Goal: Task Accomplishment & Management: Manage account settings

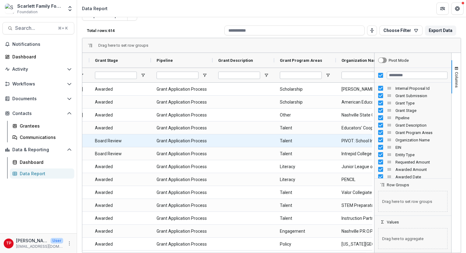
scroll to position [0, 217]
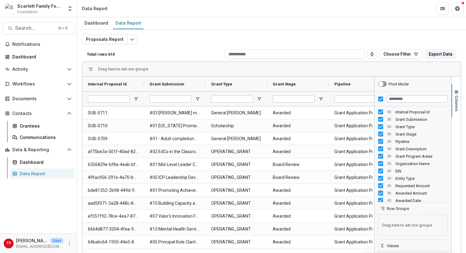
click at [388, 164] on span "Organization Name Column" at bounding box center [389, 163] width 5 height 5
drag, startPoint x: 388, startPoint y: 164, endPoint x: 385, endPoint y: 109, distance: 54.3
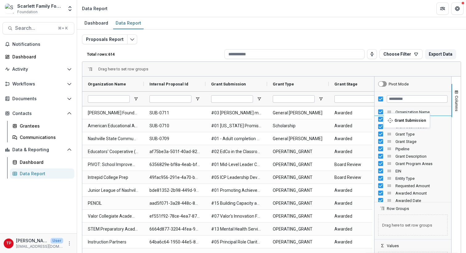
drag, startPoint x: 387, startPoint y: 127, endPoint x: 387, endPoint y: 117, distance: 9.9
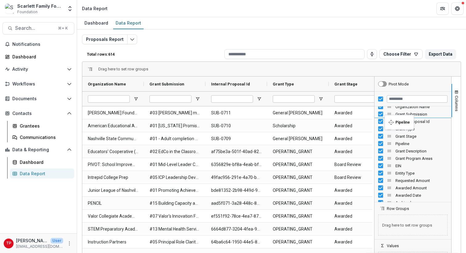
drag, startPoint x: 387, startPoint y: 143, endPoint x: 387, endPoint y: 119, distance: 24.0
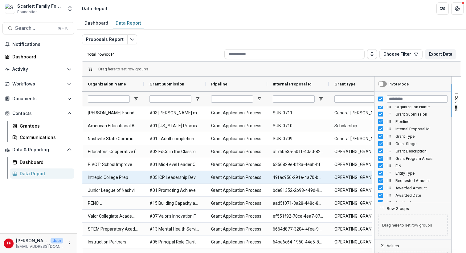
scroll to position [0, 10]
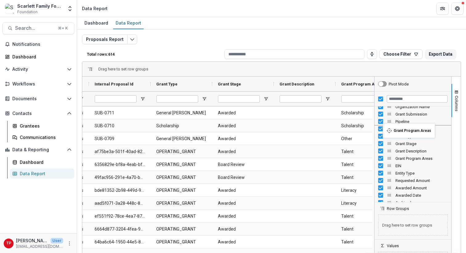
drag, startPoint x: 386, startPoint y: 158, endPoint x: 386, endPoint y: 127, distance: 31.1
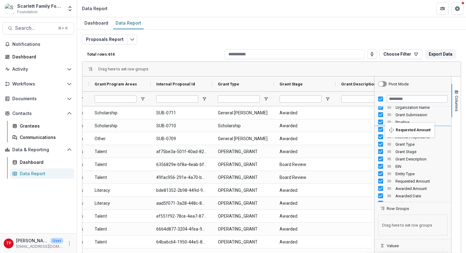
drag, startPoint x: 388, startPoint y: 181, endPoint x: 388, endPoint y: 127, distance: 54.5
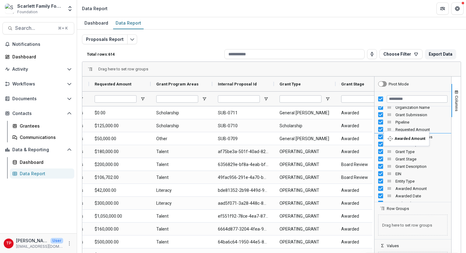
drag, startPoint x: 387, startPoint y: 189, endPoint x: 387, endPoint y: 136, distance: 53.6
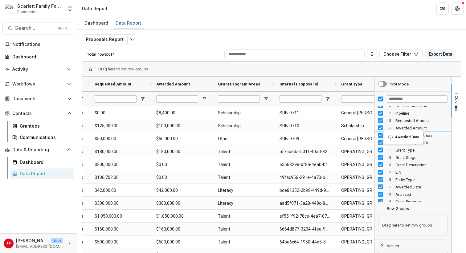
drag, startPoint x: 387, startPoint y: 188, endPoint x: 387, endPoint y: 134, distance: 53.9
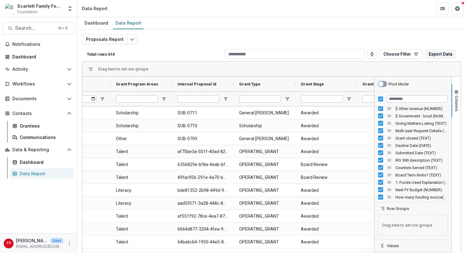
scroll to position [1045, 0]
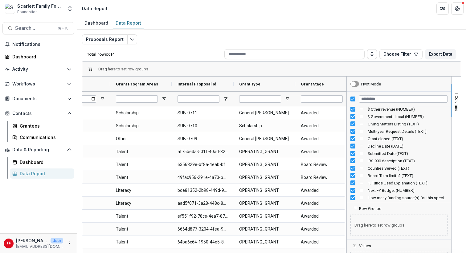
drag, startPoint x: 373, startPoint y: 152, endPoint x: 345, endPoint y: 155, distance: 27.9
click at [346, 155] on div at bounding box center [347, 177] width 2 height 200
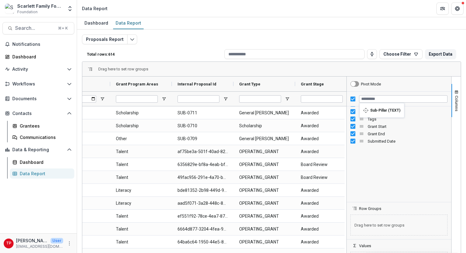
scroll to position [0, 0]
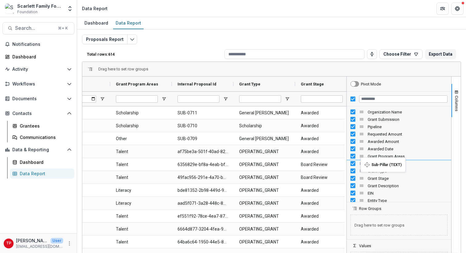
drag, startPoint x: 360, startPoint y: 146, endPoint x: 363, endPoint y: 162, distance: 15.8
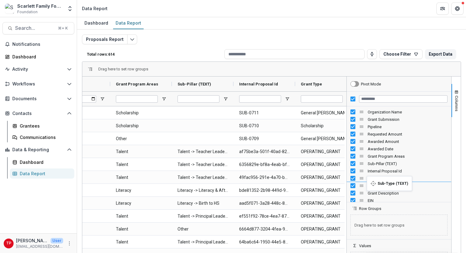
drag, startPoint x: 359, startPoint y: 153, endPoint x: 370, endPoint y: 180, distance: 29.5
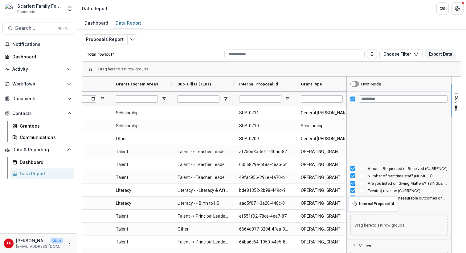
scroll to position [1785, 0]
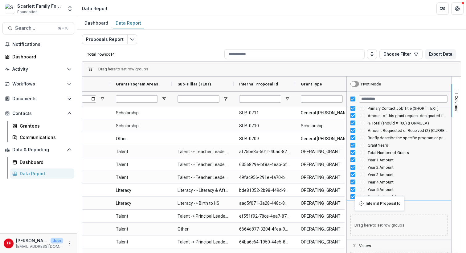
drag, startPoint x: 359, startPoint y: 171, endPoint x: 358, endPoint y: 200, distance: 29.6
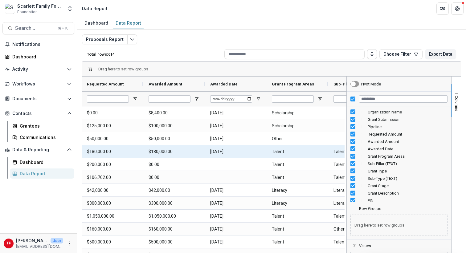
scroll to position [0, 158]
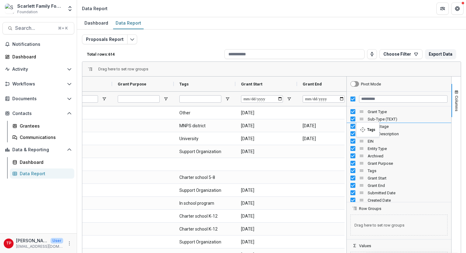
drag, startPoint x: 358, startPoint y: 172, endPoint x: 359, endPoint y: 126, distance: 45.3
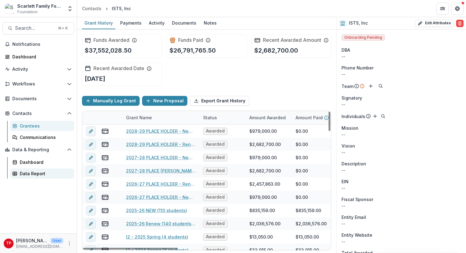
click at [26, 175] on div "Data Report" at bounding box center [45, 174] width 50 height 6
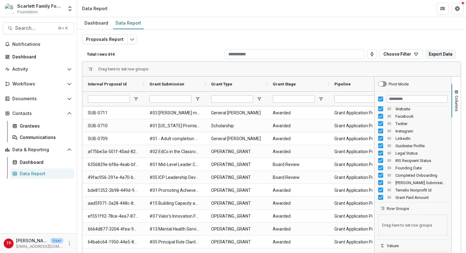
scroll to position [357, 0]
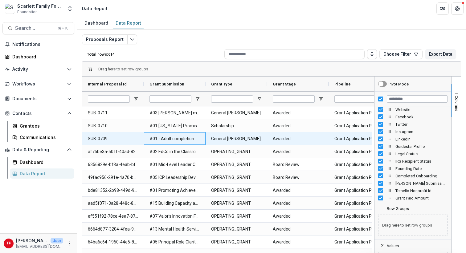
click at [167, 140] on Submission-17399 "#01 - Adult completion Scholarship" at bounding box center [174, 139] width 51 height 13
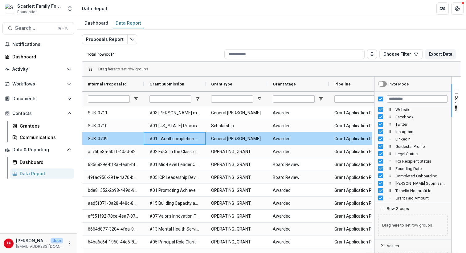
click at [167, 140] on Submission-17399 "#01 - Adult completion Scholarship" at bounding box center [174, 139] width 51 height 13
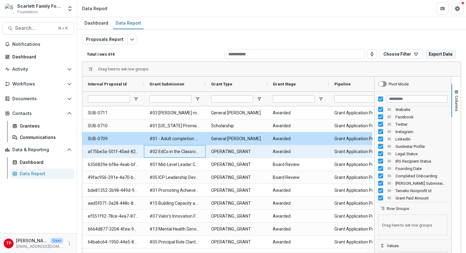
click at [194, 149] on Submission-17405 "#02 EdCo in the Classroom (3-yr)" at bounding box center [174, 152] width 51 height 13
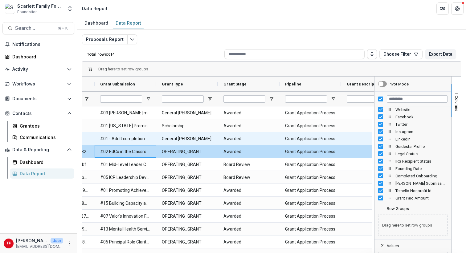
scroll to position [0, 60]
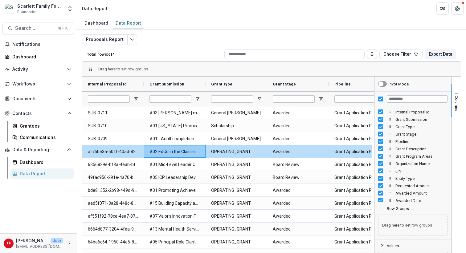
drag, startPoint x: 402, startPoint y: 164, endPoint x: 402, endPoint y: 152, distance: 12.3
drag, startPoint x: 388, startPoint y: 164, endPoint x: 390, endPoint y: 116, distance: 48.7
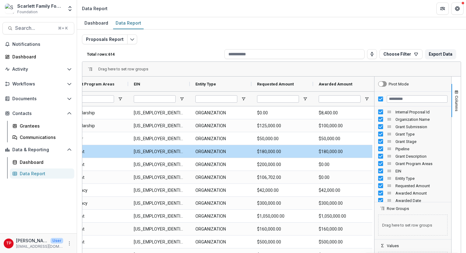
click at [337, 60] on div "Total rows: 614 Choose Filter Personal Filters Team Filters Temelio Filters No …" at bounding box center [271, 54] width 379 height 15
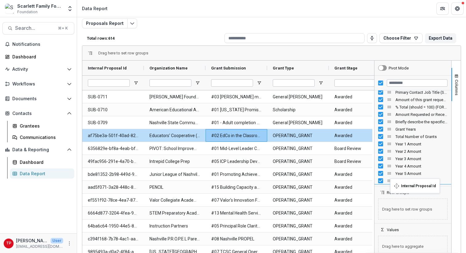
drag, startPoint x: 388, startPoint y: 96, endPoint x: 393, endPoint y: 183, distance: 86.7
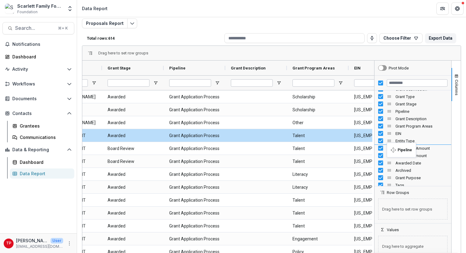
drag, startPoint x: 387, startPoint y: 112, endPoint x: 390, endPoint y: 147, distance: 34.3
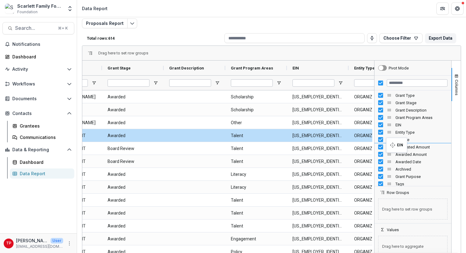
drag, startPoint x: 387, startPoint y: 125, endPoint x: 389, endPoint y: 142, distance: 17.1
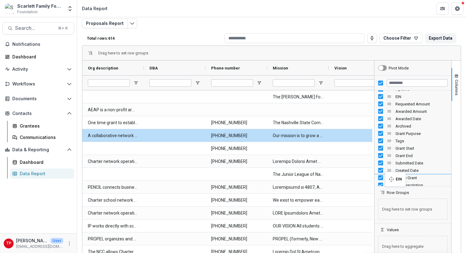
drag, startPoint x: 387, startPoint y: 97, endPoint x: 388, endPoint y: 176, distance: 78.8
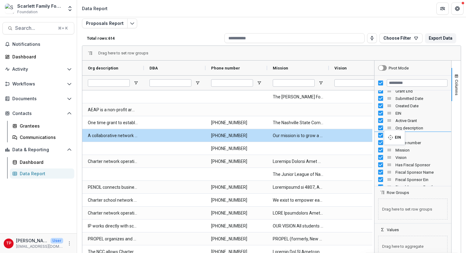
drag, startPoint x: 386, startPoint y: 113, endPoint x: 387, endPoint y: 134, distance: 20.6
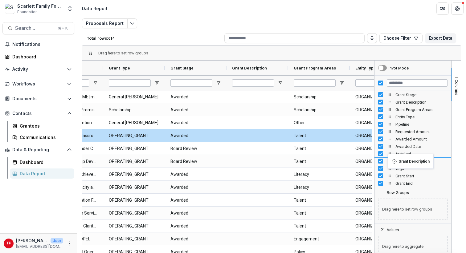
drag, startPoint x: 388, startPoint y: 103, endPoint x: 391, endPoint y: 158, distance: 55.5
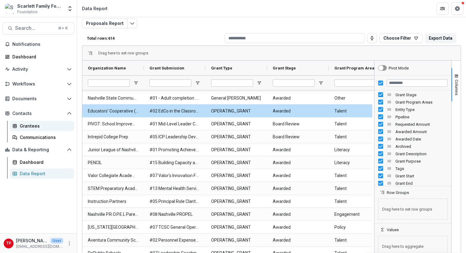
click at [27, 125] on div "Grantees" at bounding box center [45, 126] width 50 height 6
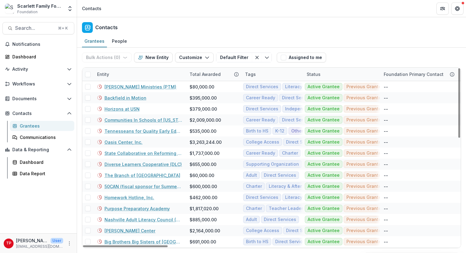
click at [119, 74] on div "Entity" at bounding box center [139, 74] width 92 height 13
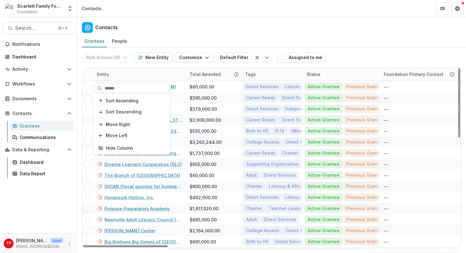
click at [119, 88] on input at bounding box center [132, 88] width 74 height 10
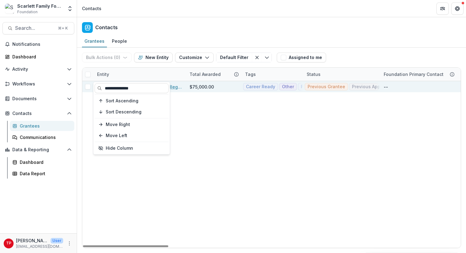
type input "**********"
click at [174, 88] on link "Nashville State Community College Foundation (in-active)" at bounding box center [143, 87] width 78 height 6
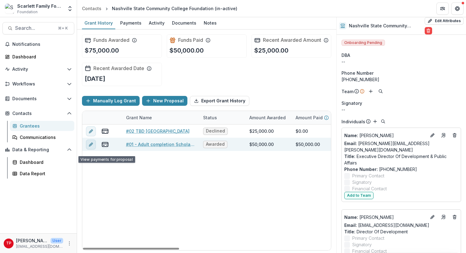
click at [91, 145] on line "edit" at bounding box center [90, 144] width 1 height 1
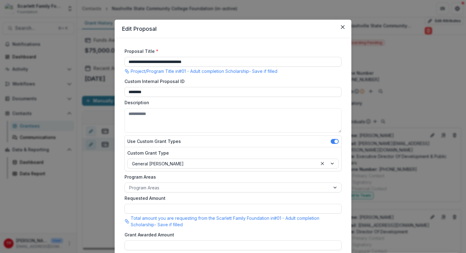
type input "*******"
click at [139, 63] on input "**********" at bounding box center [232, 62] width 217 height 10
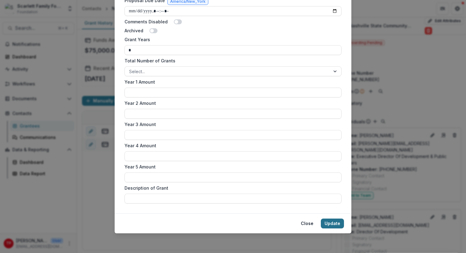
type input "**********"
click at [329, 223] on button "Update" at bounding box center [332, 224] width 23 height 10
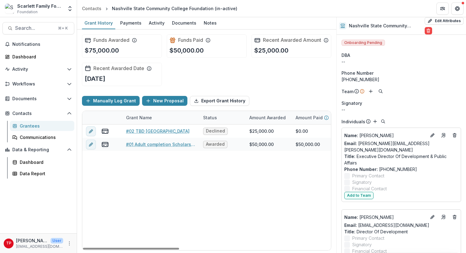
click at [145, 121] on div "Grant Name" at bounding box center [138, 118] width 33 height 6
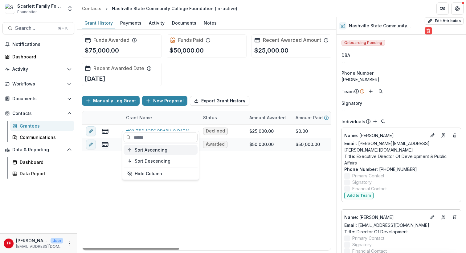
click at [156, 151] on span "Sort Ascending" at bounding box center [151, 150] width 33 height 5
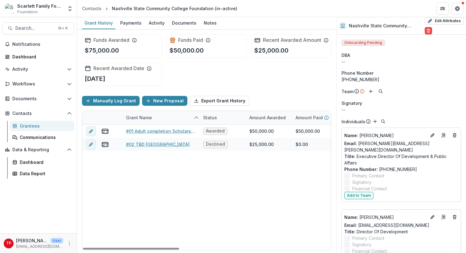
click at [152, 210] on div "#01 Adult completion Scholarship Awarded $50,000.00 $50,000.00 $0.00 [DATE] [DA…" at bounding box center [402, 188] width 641 height 126
click at [32, 172] on div "Data Report" at bounding box center [45, 174] width 50 height 6
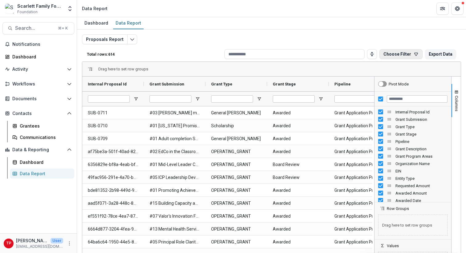
click at [414, 54] on icon "button" at bounding box center [415, 54] width 5 height 5
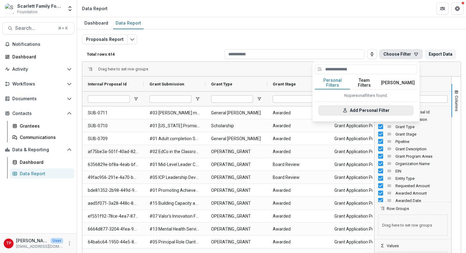
click at [374, 107] on button "Add Personal Filter" at bounding box center [365, 111] width 95 height 10
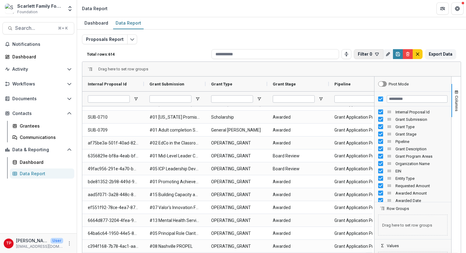
click at [374, 54] on icon "button" at bounding box center [376, 54] width 5 height 5
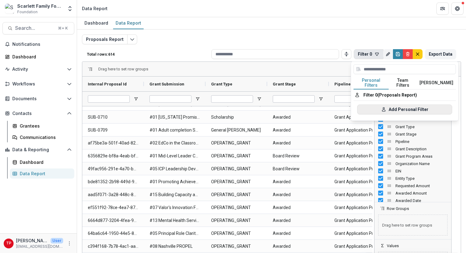
click at [386, 105] on button "Add Personal Filter" at bounding box center [404, 110] width 95 height 10
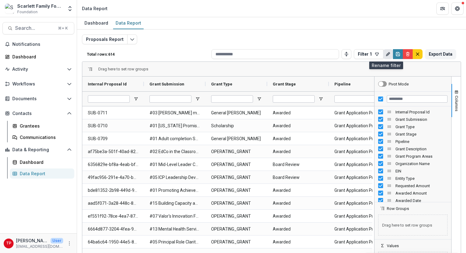
click at [385, 52] on icon "Rename" at bounding box center [387, 54] width 5 height 5
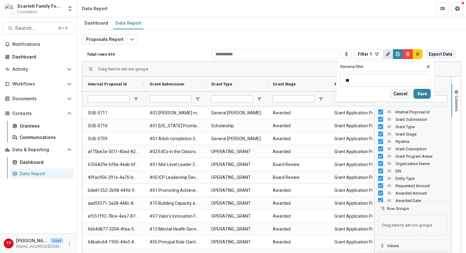
type input "*"
type input "**********"
click at [420, 93] on button "Save" at bounding box center [421, 94] width 17 height 10
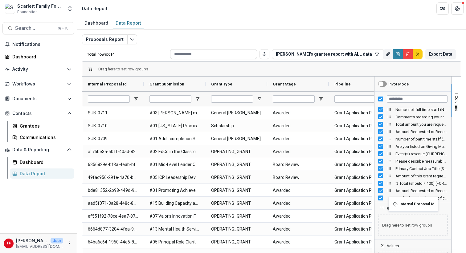
scroll to position [1785, 0]
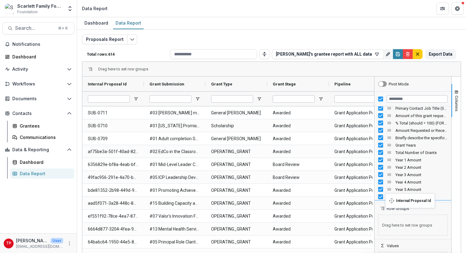
drag, startPoint x: 386, startPoint y: 113, endPoint x: 388, endPoint y: 197, distance: 84.4
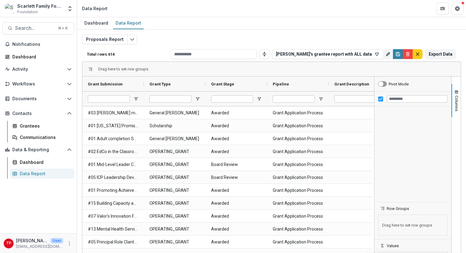
scroll to position [0, 0]
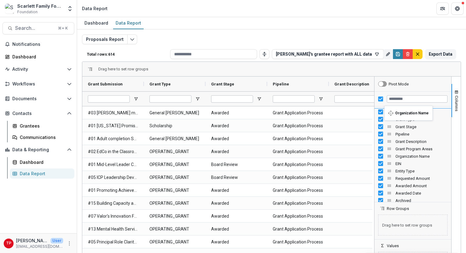
drag, startPoint x: 387, startPoint y: 157, endPoint x: 387, endPoint y: 110, distance: 47.1
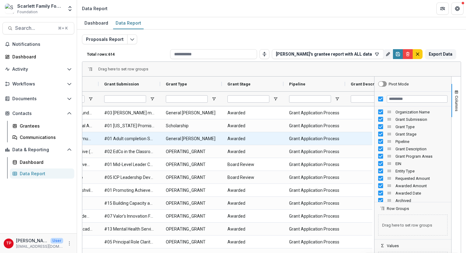
scroll to position [0, 52]
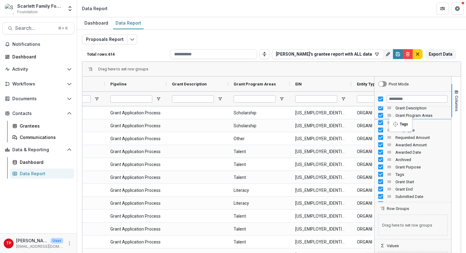
drag, startPoint x: 388, startPoint y: 174, endPoint x: 392, endPoint y: 121, distance: 53.4
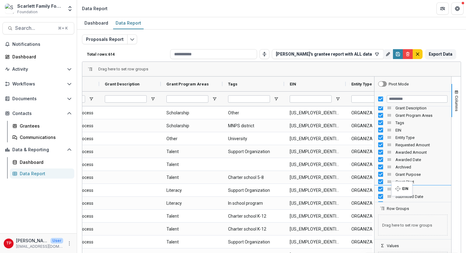
drag, startPoint x: 388, startPoint y: 130, endPoint x: 394, endPoint y: 185, distance: 55.5
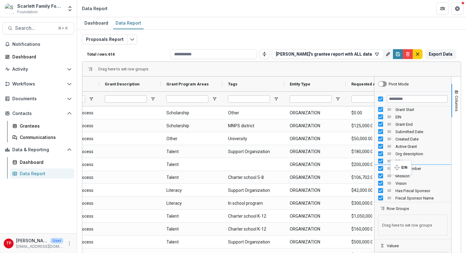
drag, startPoint x: 387, startPoint y: 118, endPoint x: 393, endPoint y: 164, distance: 46.6
click at [353, 25] on div "Dashboard Data Report" at bounding box center [271, 23] width 389 height 12
click at [397, 55] on icon "Save" at bounding box center [398, 56] width 2 height 2
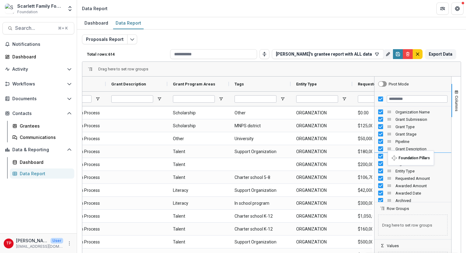
drag, startPoint x: 387, startPoint y: 137, endPoint x: 391, endPoint y: 155, distance: 18.2
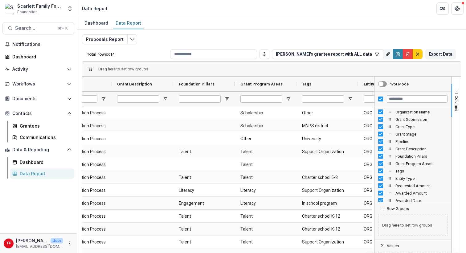
drag, startPoint x: 405, startPoint y: 164, endPoint x: 403, endPoint y: 156, distance: 7.9
drag, startPoint x: 387, startPoint y: 165, endPoint x: 387, endPoint y: 154, distance: 10.5
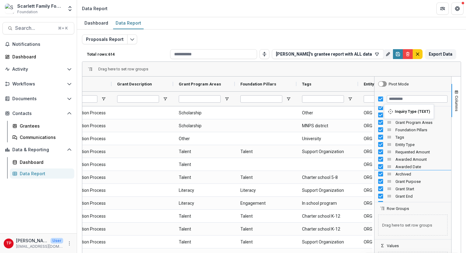
scroll to position [0, 0]
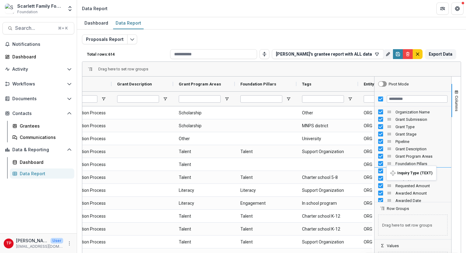
drag, startPoint x: 387, startPoint y: 152, endPoint x: 389, endPoint y: 170, distance: 17.7
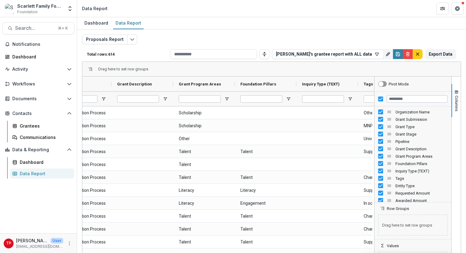
click at [399, 172] on span "Inquiry Type (TEXT)" at bounding box center [421, 171] width 52 height 5
drag, startPoint x: 387, startPoint y: 171, endPoint x: 389, endPoint y: 181, distance: 9.7
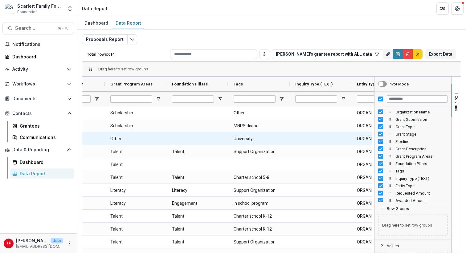
scroll to position [80, 0]
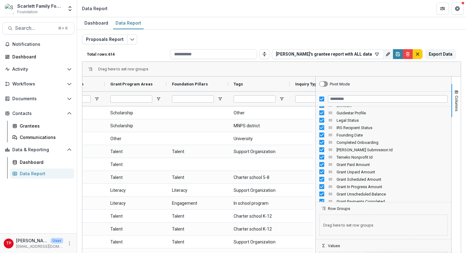
drag, startPoint x: 372, startPoint y: 156, endPoint x: 313, endPoint y: 159, distance: 58.9
click at [314, 159] on div at bounding box center [315, 177] width 2 height 200
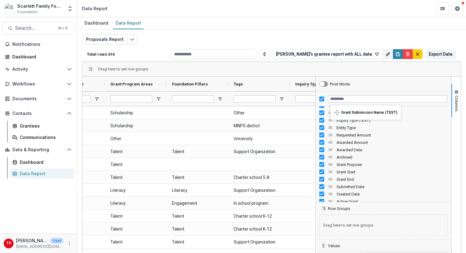
scroll to position [0, 0]
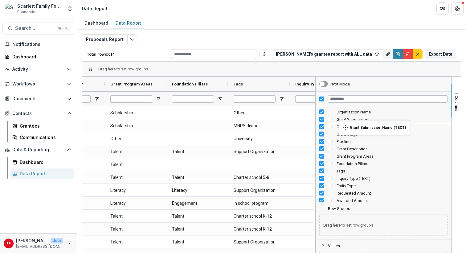
drag, startPoint x: 329, startPoint y: 138, endPoint x: 342, endPoint y: 124, distance: 18.5
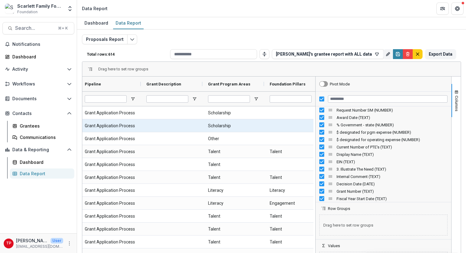
scroll to position [0, 282]
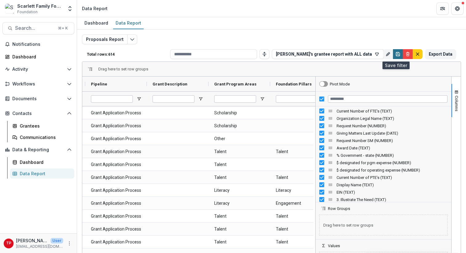
click at [397, 55] on icon "Save" at bounding box center [398, 56] width 2 height 2
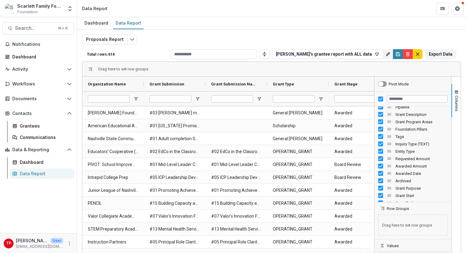
click at [404, 151] on span "Entity Type" at bounding box center [421, 151] width 52 height 5
drag, startPoint x: 387, startPoint y: 153, endPoint x: 388, endPoint y: 135, distance: 18.2
drag, startPoint x: 387, startPoint y: 160, endPoint x: 387, endPoint y: 143, distance: 17.2
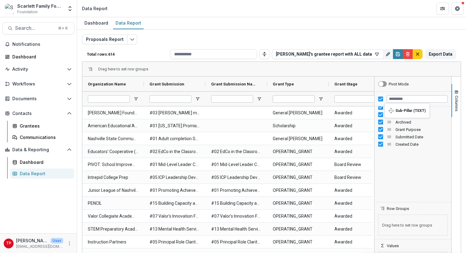
scroll to position [0, 0]
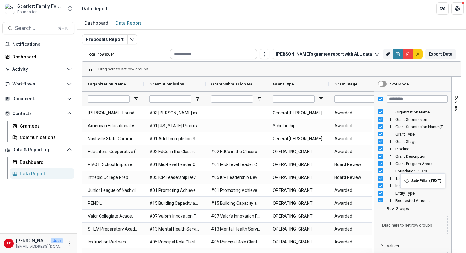
drag, startPoint x: 387, startPoint y: 145, endPoint x: 403, endPoint y: 177, distance: 36.4
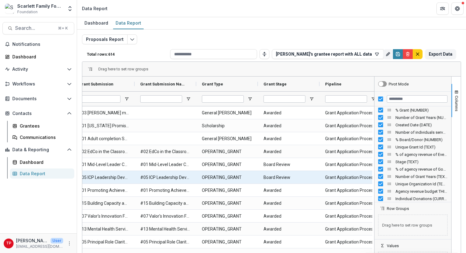
scroll to position [0, 122]
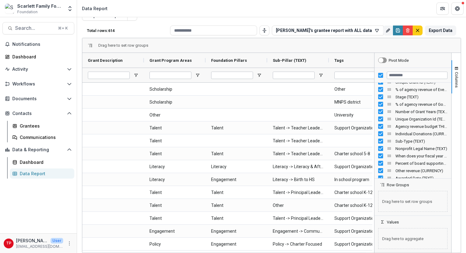
click at [388, 141] on span "Sub-Type (TEXT) Column" at bounding box center [389, 141] width 5 height 5
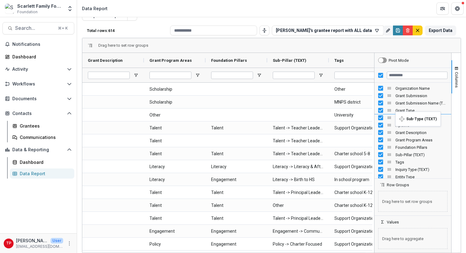
drag, startPoint x: 388, startPoint y: 141, endPoint x: 398, endPoint y: 115, distance: 27.9
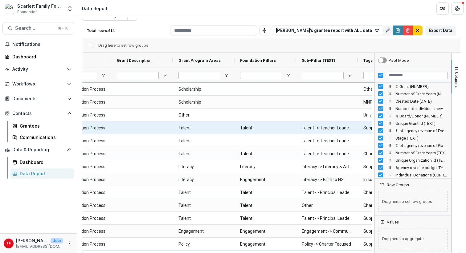
scroll to position [0, 407]
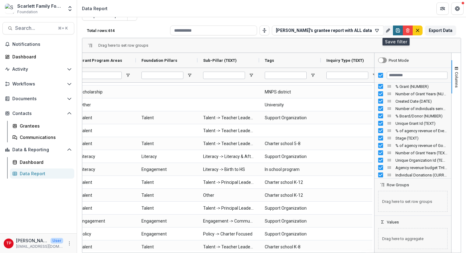
click at [395, 30] on icon "Save" at bounding box center [397, 30] width 5 height 5
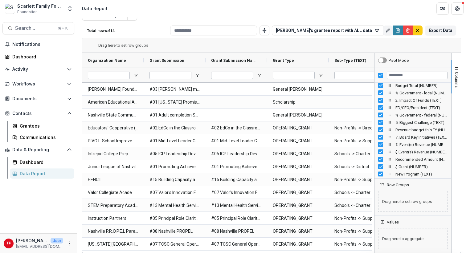
click at [396, 240] on span "Drag here to aggregate" at bounding box center [412, 239] width 69 height 21
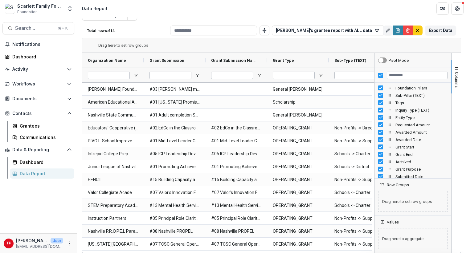
click at [401, 132] on span "Awarded Amount" at bounding box center [421, 132] width 52 height 5
click at [399, 132] on span "Awarded Amount" at bounding box center [421, 132] width 52 height 5
drag, startPoint x: 387, startPoint y: 133, endPoint x: 389, endPoint y: 193, distance: 60.4
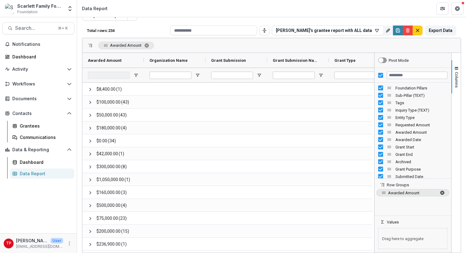
click at [440, 192] on span "Awarded Amount. Press ENTER to sort. Press DELETE to remove" at bounding box center [441, 193] width 5 height 5
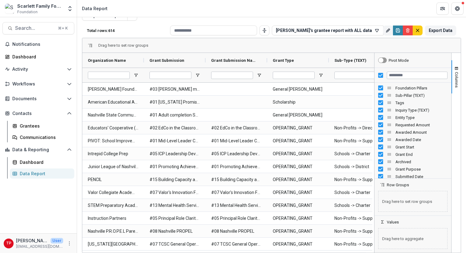
click at [388, 133] on span "Awarded Amount Column" at bounding box center [389, 132] width 5 height 5
drag, startPoint x: 387, startPoint y: 133, endPoint x: 399, endPoint y: 228, distance: 96.3
click at [399, 244] on div "sum(Awarded Amount)" at bounding box center [412, 239] width 77 height 28
click at [397, 31] on icon "Save" at bounding box center [398, 32] width 2 height 2
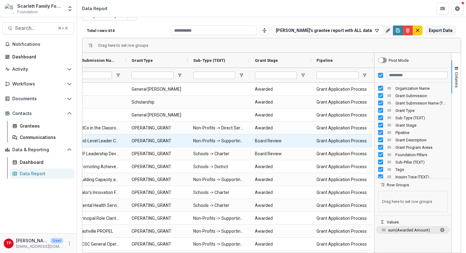
scroll to position [0, 163]
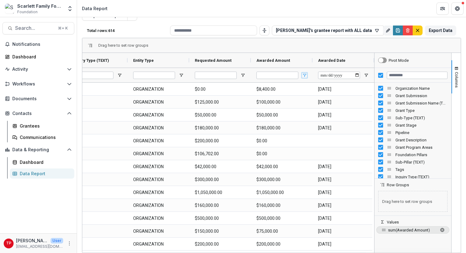
click at [304, 74] on span "Open Filter Menu" at bounding box center [304, 75] width 5 height 5
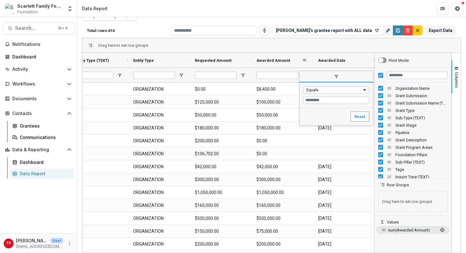
click at [297, 59] on div "Awarded Amount" at bounding box center [279, 61] width 46 height 12
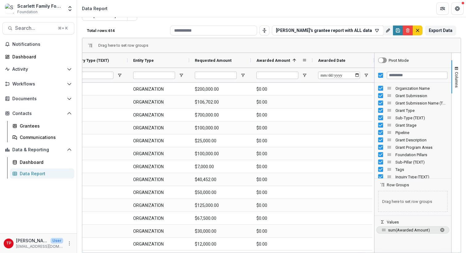
click at [295, 59] on span at bounding box center [294, 60] width 5 height 5
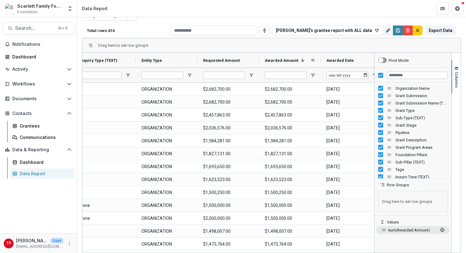
click at [281, 61] on span "Awarded Amount" at bounding box center [282, 60] width 34 height 5
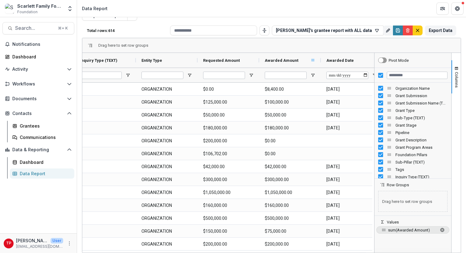
click at [313, 59] on span at bounding box center [312, 60] width 5 height 5
click at [288, 43] on div "Drag here to set row groups" at bounding box center [271, 45] width 378 height 15
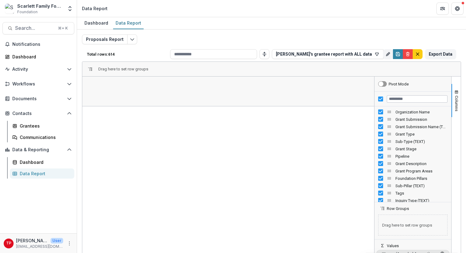
scroll to position [0, 747]
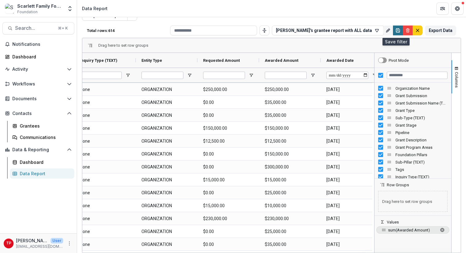
click at [396, 30] on icon "Save" at bounding box center [397, 30] width 5 height 5
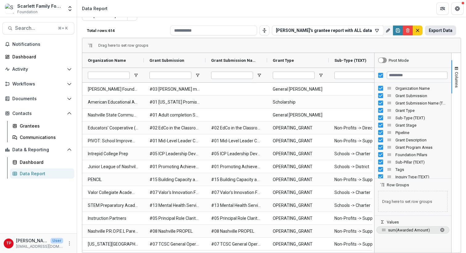
click at [436, 30] on button "Export Data" at bounding box center [440, 31] width 31 height 10
click at [375, 30] on icon "button" at bounding box center [376, 30] width 5 height 5
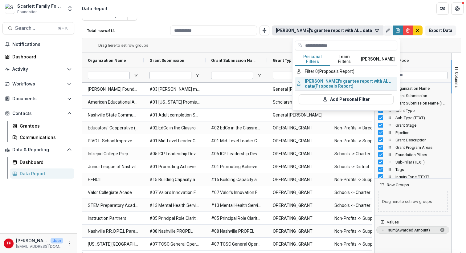
click at [354, 79] on button "Tom's grantee report with ALL data (Proposals Report)" at bounding box center [346, 84] width 102 height 14
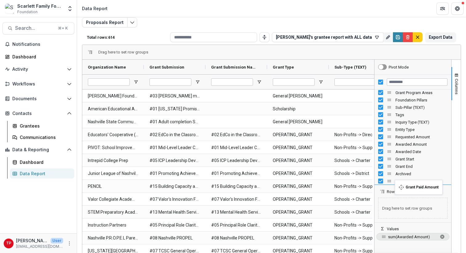
scroll to position [74, 0]
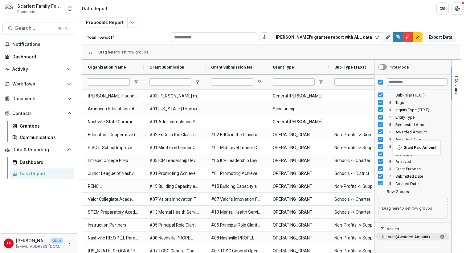
drag, startPoint x: 387, startPoint y: 111, endPoint x: 395, endPoint y: 144, distance: 34.3
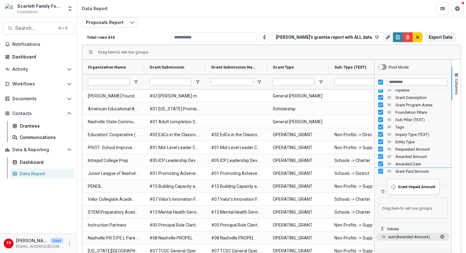
scroll to position [62, 0]
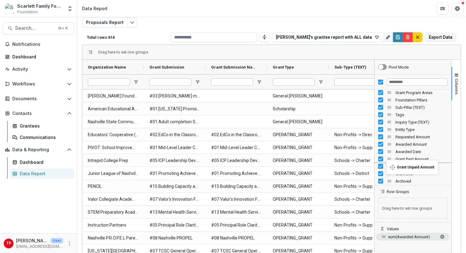
drag, startPoint x: 387, startPoint y: 140, endPoint x: 389, endPoint y: 164, distance: 24.4
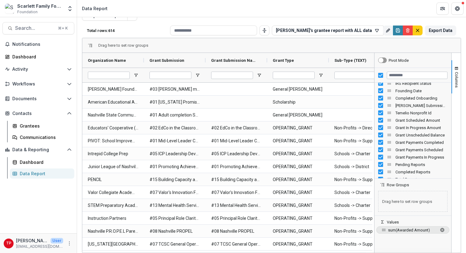
scroll to position [455, 0]
click at [402, 145] on span "Grant Payments Completed" at bounding box center [421, 143] width 52 height 5
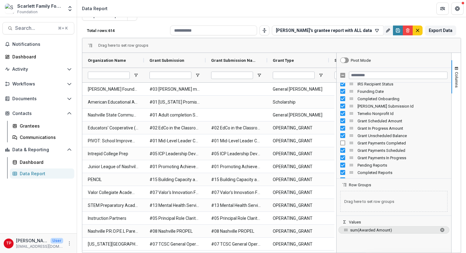
drag, startPoint x: 372, startPoint y: 116, endPoint x: 334, endPoint y: 125, distance: 38.9
click at [335, 125] on div at bounding box center [336, 153] width 2 height 200
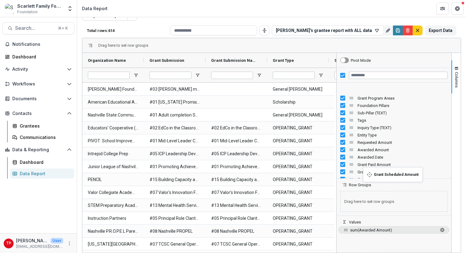
scroll to position [62, 0]
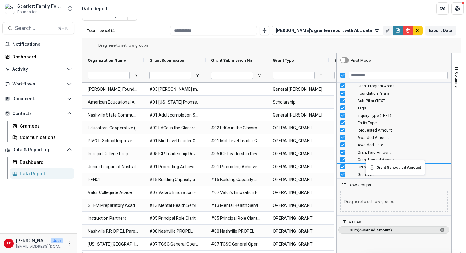
drag, startPoint x: 349, startPoint y: 123, endPoint x: 368, endPoint y: 164, distance: 44.9
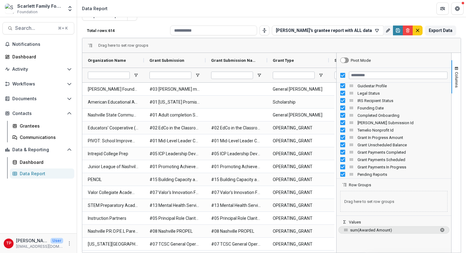
scroll to position [443, 0]
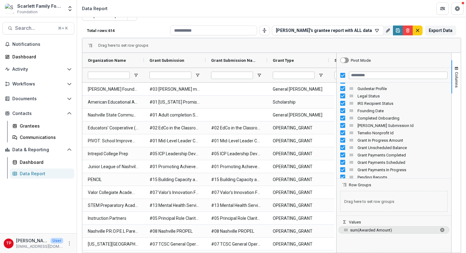
click at [349, 156] on span "Grant Payments Completed Column" at bounding box center [351, 155] width 5 height 5
click at [405, 30] on icon "Delete" at bounding box center [407, 30] width 5 height 5
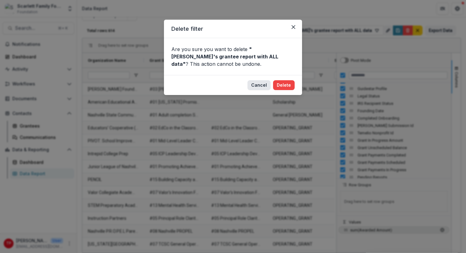
click at [256, 83] on button "Cancel" at bounding box center [258, 85] width 23 height 10
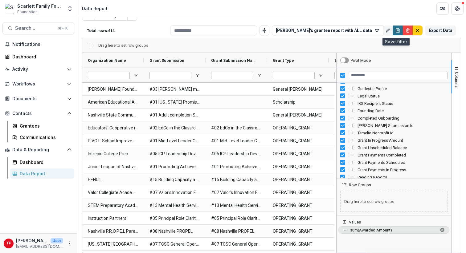
click at [395, 29] on icon "Save" at bounding box center [397, 30] width 5 height 5
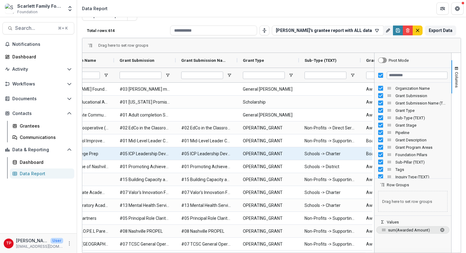
scroll to position [0, 0]
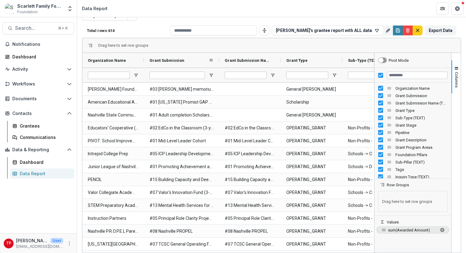
drag, startPoint x: 206, startPoint y: 63, endPoint x: 220, endPoint y: 63, distance: 13.6
click at [220, 63] on div at bounding box center [219, 60] width 2 height 15
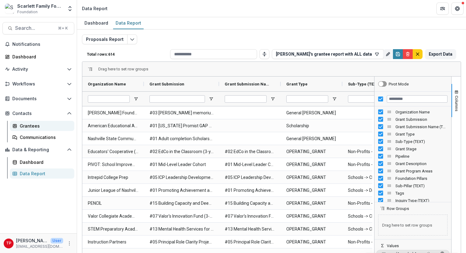
click at [27, 126] on div "Grantees" at bounding box center [45, 126] width 50 height 6
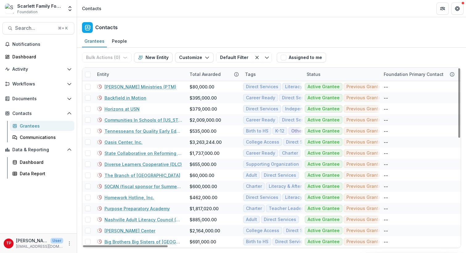
click at [121, 73] on div "Entity" at bounding box center [139, 74] width 92 height 13
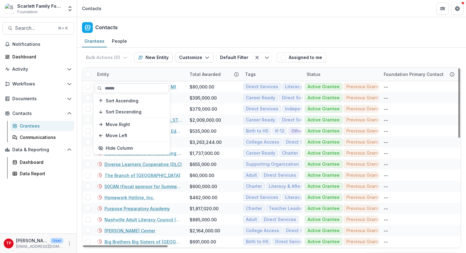
click at [122, 90] on input at bounding box center [132, 88] width 74 height 10
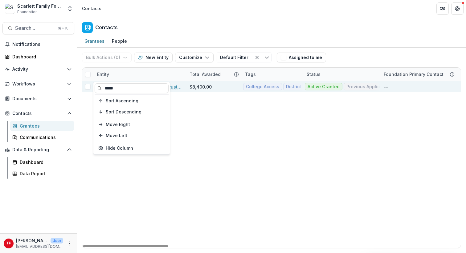
type input "*****"
click at [173, 87] on link "[PERSON_NAME] Foundation Trust (in-active)" at bounding box center [143, 87] width 78 height 6
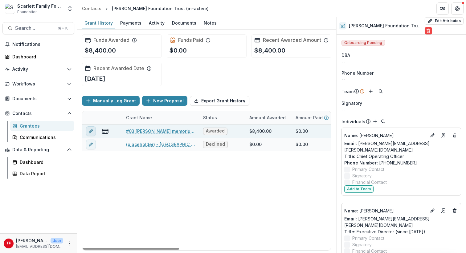
click at [91, 134] on icon "edit" at bounding box center [90, 131] width 5 height 5
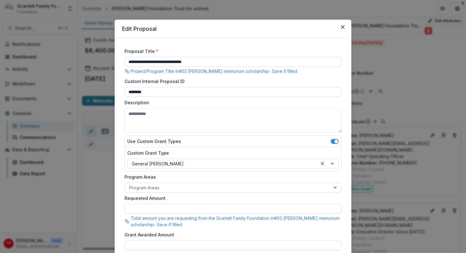
type input "******"
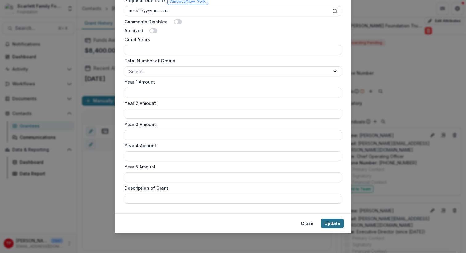
click at [329, 223] on button "Update" at bounding box center [332, 224] width 23 height 10
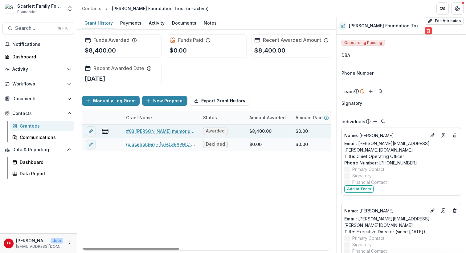
click at [138, 135] on link "#03 [PERSON_NAME] memorium scholarship" at bounding box center [161, 131] width 70 height 6
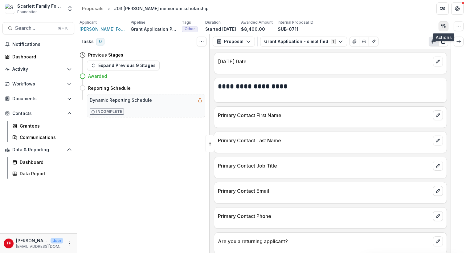
click at [444, 24] on icon "button" at bounding box center [443, 26] width 5 height 5
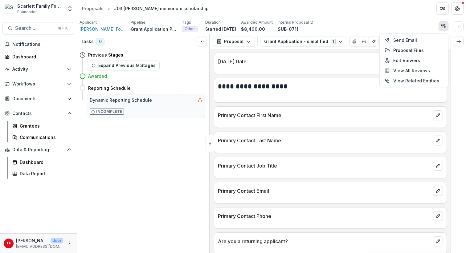
click at [342, 101] on div "**********" at bounding box center [330, 90] width 233 height 25
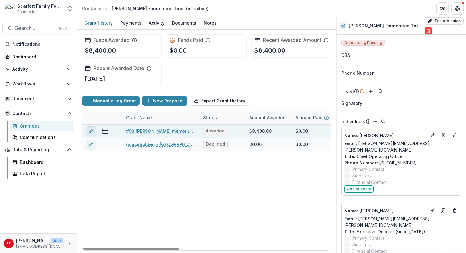
click at [91, 132] on line "edit" at bounding box center [90, 131] width 1 height 1
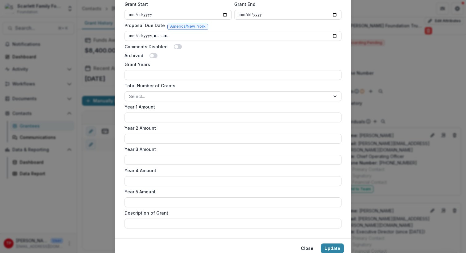
scroll to position [361, 0]
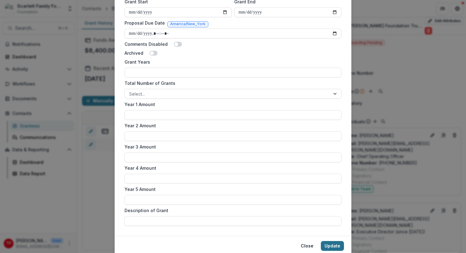
click at [338, 243] on button "Update" at bounding box center [332, 246] width 23 height 10
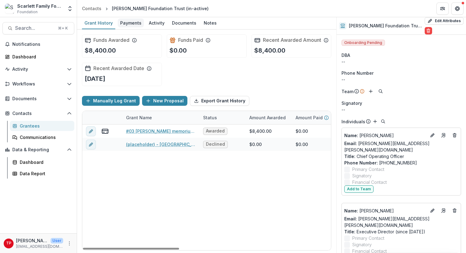
click at [129, 21] on div "Payments" at bounding box center [131, 22] width 26 height 9
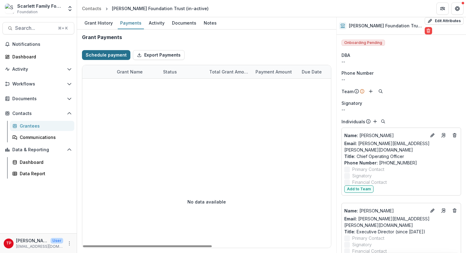
click at [114, 55] on button "Schedule payment" at bounding box center [106, 55] width 48 height 10
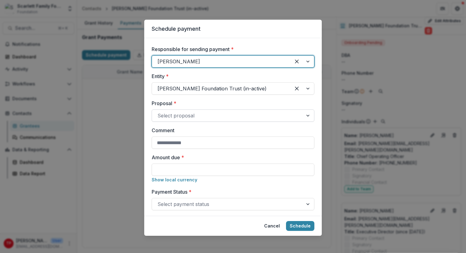
click at [185, 115] on div at bounding box center [227, 115] width 140 height 9
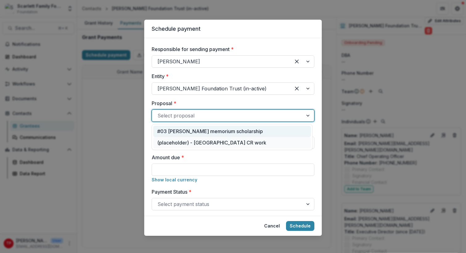
click at [188, 131] on div "#03 [PERSON_NAME] memorium scholarship" at bounding box center [232, 131] width 158 height 11
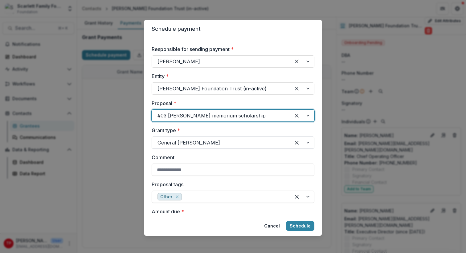
click at [305, 143] on div at bounding box center [301, 143] width 23 height 12
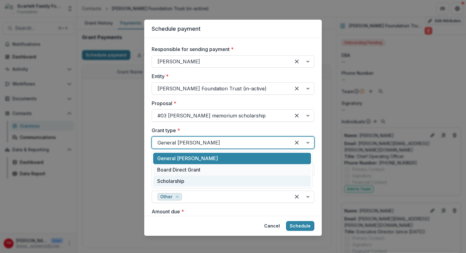
click at [215, 180] on div "Scholarship" at bounding box center [232, 181] width 158 height 11
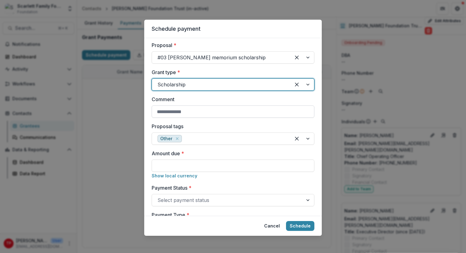
scroll to position [61, 0]
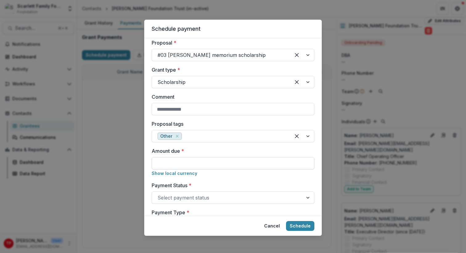
click at [184, 167] on input "Amount due *" at bounding box center [233, 163] width 163 height 12
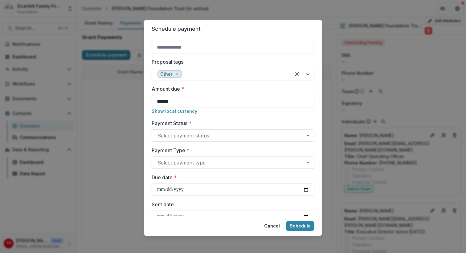
scroll to position [123, 0]
type input "******"
click at [304, 134] on div at bounding box center [308, 135] width 11 height 12
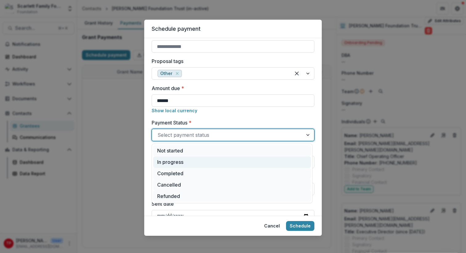
click at [182, 160] on div "In progress" at bounding box center [232, 162] width 158 height 11
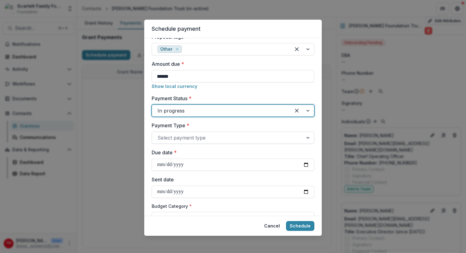
scroll to position [149, 0]
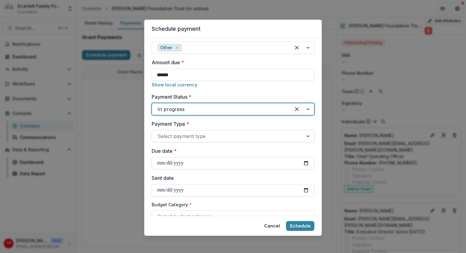
click at [306, 136] on div at bounding box center [308, 137] width 11 height 12
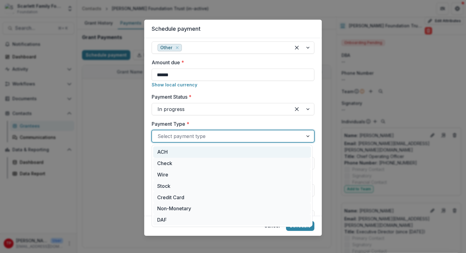
click at [198, 153] on div "ACH" at bounding box center [232, 152] width 158 height 11
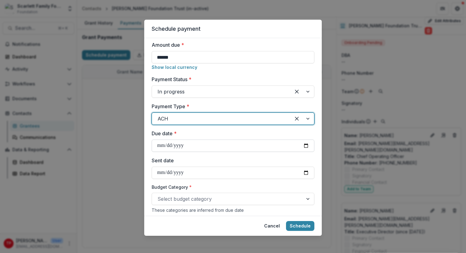
scroll to position [175, 0]
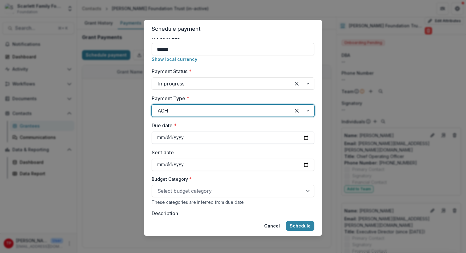
click at [305, 138] on input "Due date *" at bounding box center [233, 138] width 163 height 12
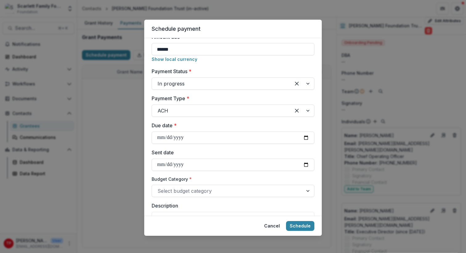
type input "**********"
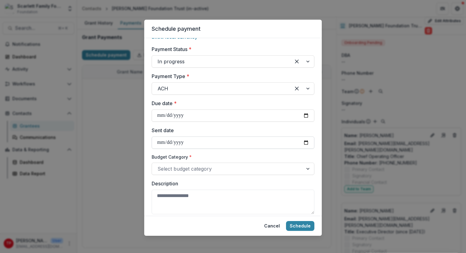
scroll to position [199, 0]
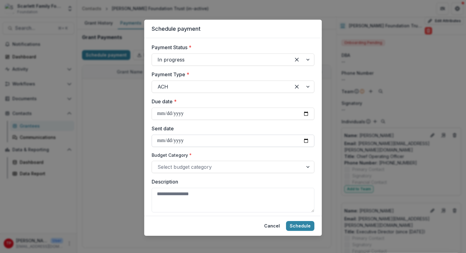
click at [304, 140] on input "Sent date" at bounding box center [233, 141] width 163 height 12
type input "**********"
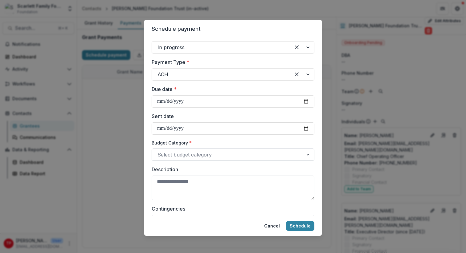
scroll to position [212, 0]
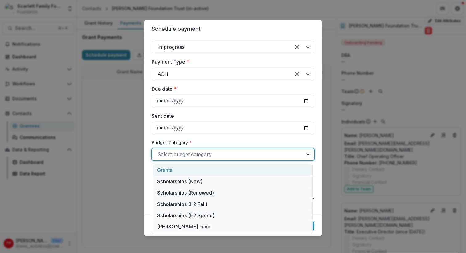
click at [306, 154] on div at bounding box center [308, 155] width 11 height 12
click at [167, 169] on div "Grants" at bounding box center [232, 170] width 158 height 11
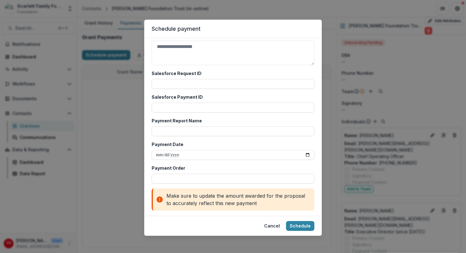
scroll to position [388, 0]
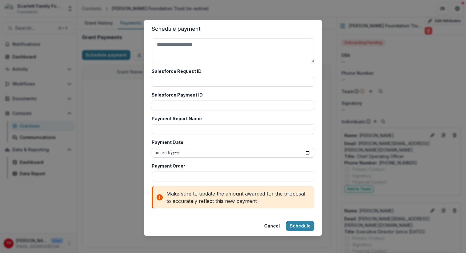
click at [305, 152] on input "Payment Date" at bounding box center [233, 153] width 163 height 10
type input "**********"
click at [302, 226] on button "Schedule" at bounding box center [300, 226] width 28 height 10
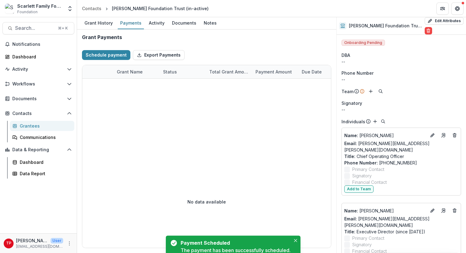
scroll to position [314, 0]
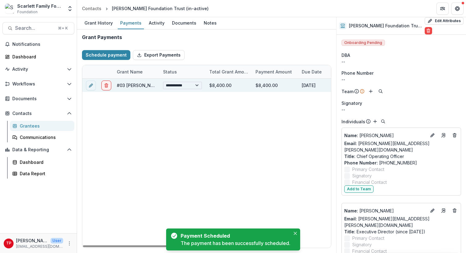
click at [197, 84] on select "**********" at bounding box center [182, 85] width 39 height 7
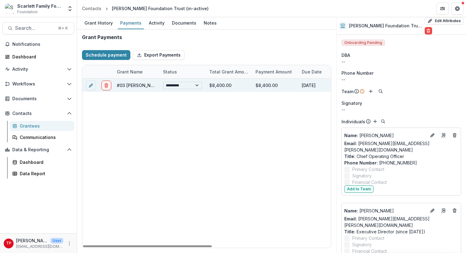
click at [163, 82] on select "**********" at bounding box center [182, 85] width 39 height 7
select select "******"
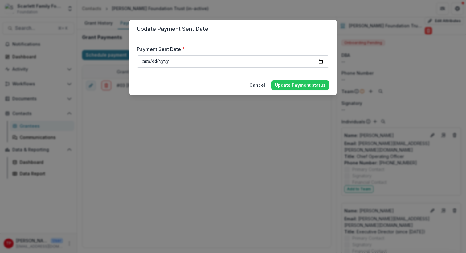
click at [320, 61] on input "**********" at bounding box center [233, 61] width 192 height 12
type input "**********"
click at [304, 84] on button "Update Payment status" at bounding box center [300, 85] width 58 height 10
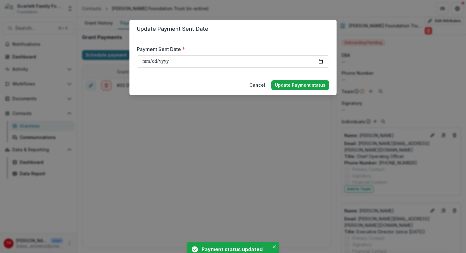
select select "****"
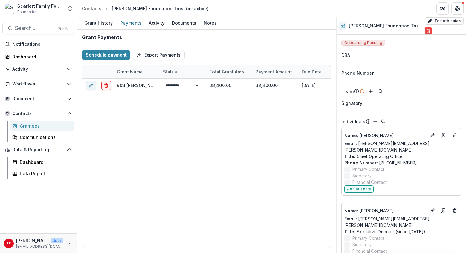
click at [28, 125] on div "Grantees" at bounding box center [45, 126] width 50 height 6
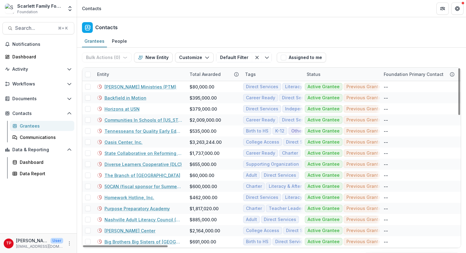
click at [124, 74] on div "Entity" at bounding box center [139, 74] width 92 height 13
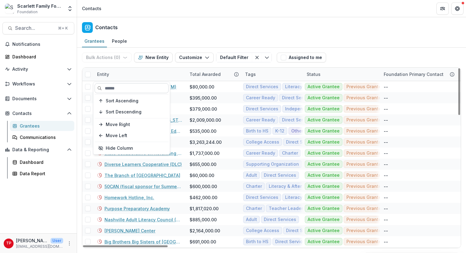
click at [122, 89] on input at bounding box center [132, 88] width 74 height 10
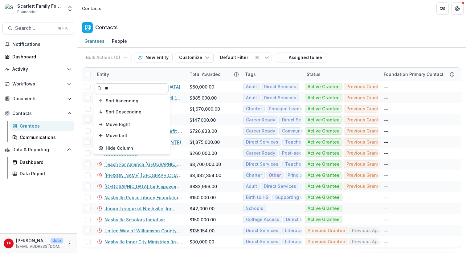
type input "*"
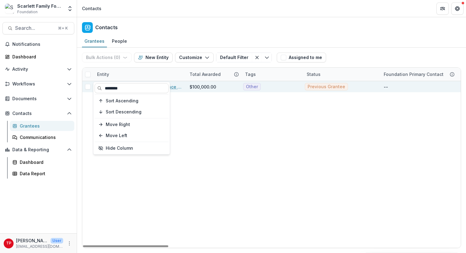
type input "********"
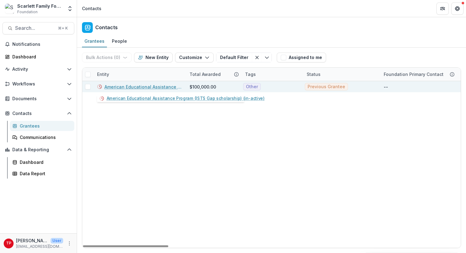
click at [175, 86] on link "American Educational Assistance Program (ISTS Gap scholarship) (in-active)" at bounding box center [143, 87] width 78 height 6
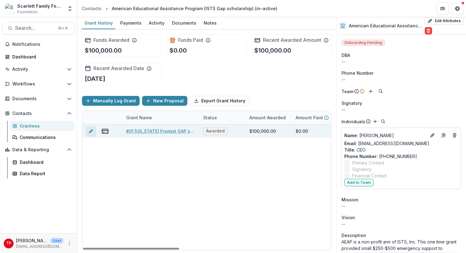
click at [91, 133] on icon "edit" at bounding box center [90, 131] width 3 height 3
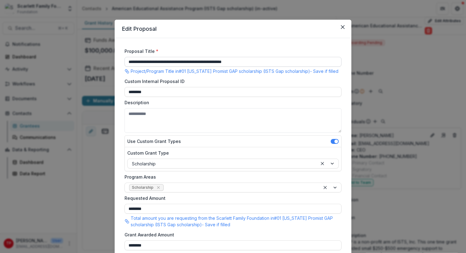
click at [175, 61] on input "**********" at bounding box center [232, 62] width 217 height 10
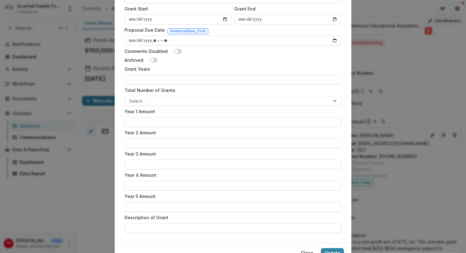
scroll to position [383, 0]
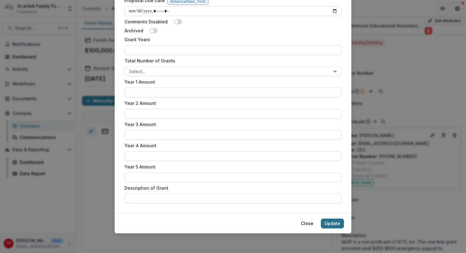
type input "**********"
click at [330, 223] on button "Update" at bounding box center [332, 224] width 23 height 10
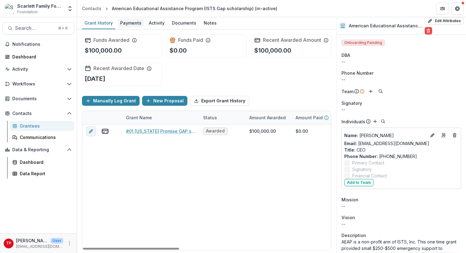
click at [132, 22] on div "Payments" at bounding box center [131, 22] width 26 height 9
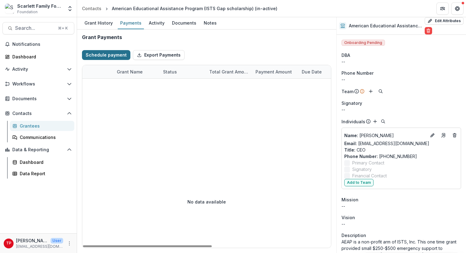
click at [102, 54] on button "Schedule payment" at bounding box center [106, 55] width 48 height 10
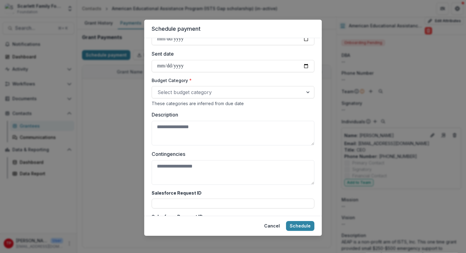
scroll to position [217, 0]
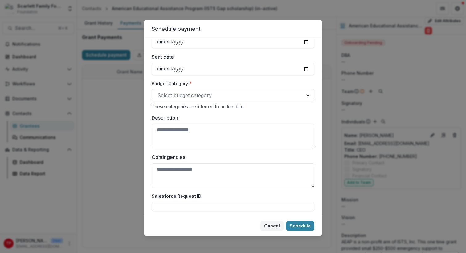
click at [275, 227] on button "Cancel" at bounding box center [271, 226] width 23 height 10
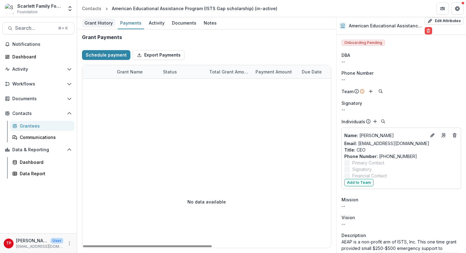
click at [96, 22] on div "Grant History" at bounding box center [98, 22] width 33 height 9
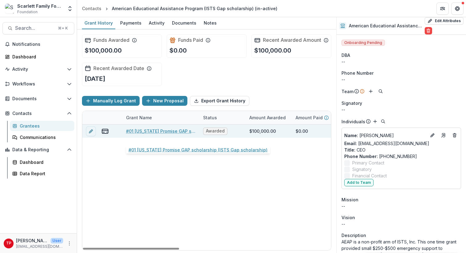
click at [164, 135] on link "#01 Tennessee Promise GAP scholarship (ISTS Gap scholarship)" at bounding box center [161, 131] width 70 height 6
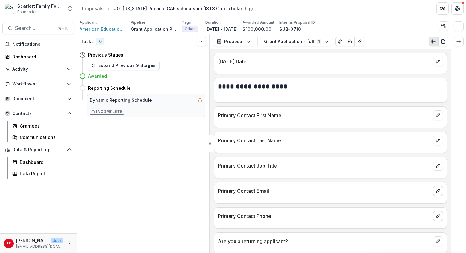
click at [93, 29] on span "American Educational Assistance Program (ISTS Gap scholarship) (in-active)" at bounding box center [102, 29] width 46 height 6
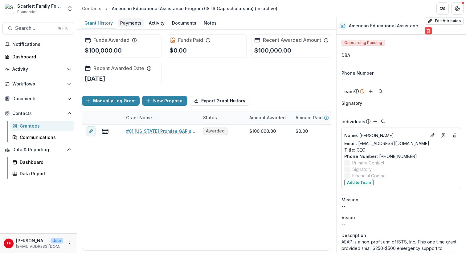
click at [128, 22] on div "Payments" at bounding box center [131, 22] width 26 height 9
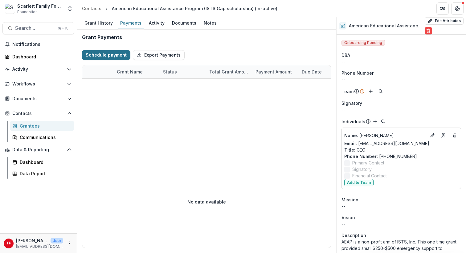
click at [116, 55] on button "Schedule payment" at bounding box center [106, 55] width 48 height 10
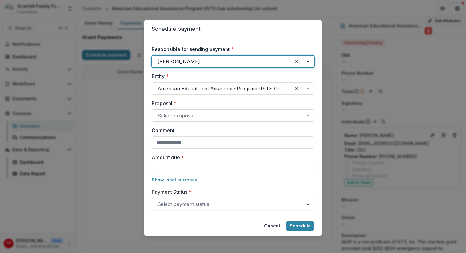
click at [306, 115] on div at bounding box center [308, 116] width 11 height 12
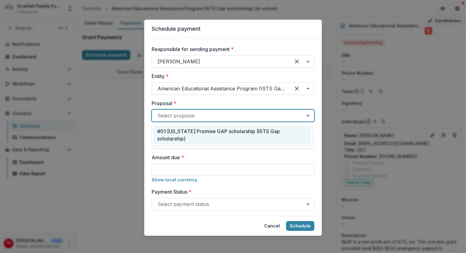
click at [257, 132] on div "#01 Tennessee Promise GAP scholarship (ISTS Gap scholarship)" at bounding box center [232, 135] width 158 height 19
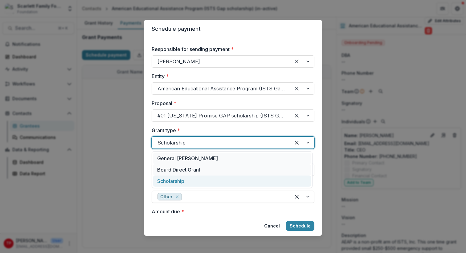
click at [305, 142] on div at bounding box center [301, 143] width 23 height 12
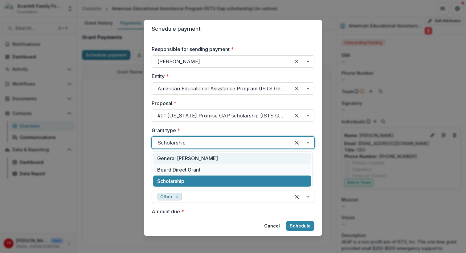
click at [240, 157] on div "General [PERSON_NAME]" at bounding box center [232, 158] width 158 height 11
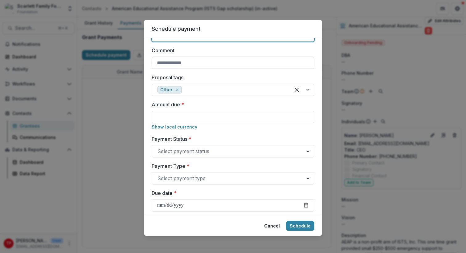
scroll to position [110, 0]
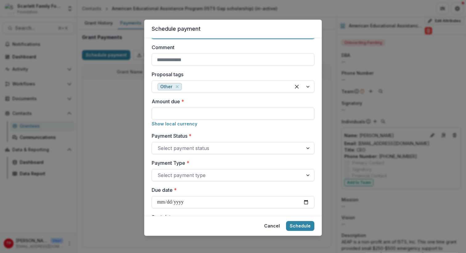
click at [261, 115] on input "Amount due *" at bounding box center [233, 114] width 163 height 12
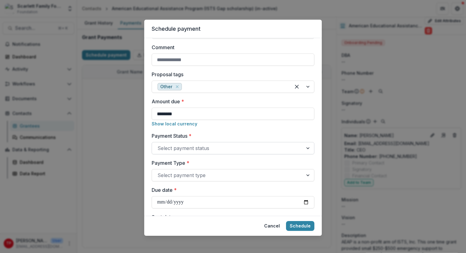
type input "********"
click at [306, 148] on div at bounding box center [308, 149] width 11 height 12
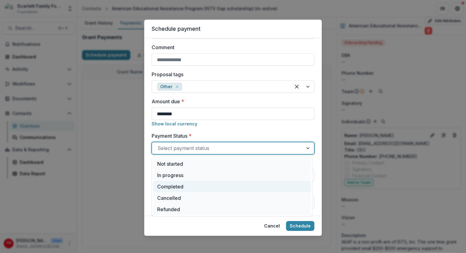
click at [186, 185] on div "Completed" at bounding box center [232, 186] width 158 height 11
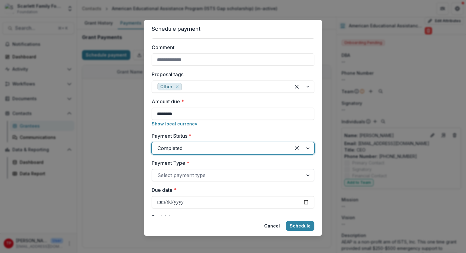
click at [306, 174] on div at bounding box center [308, 176] width 11 height 12
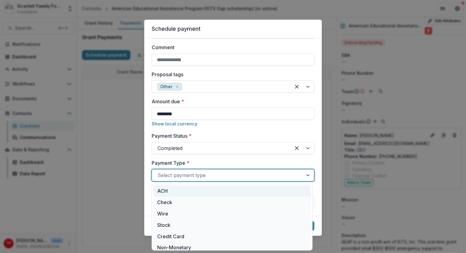
click at [230, 191] on div "ACH" at bounding box center [232, 191] width 158 height 11
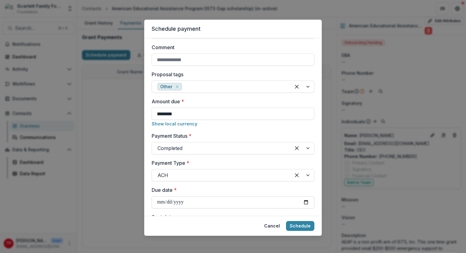
click at [305, 203] on input "Due date *" at bounding box center [233, 202] width 163 height 12
type input "**********"
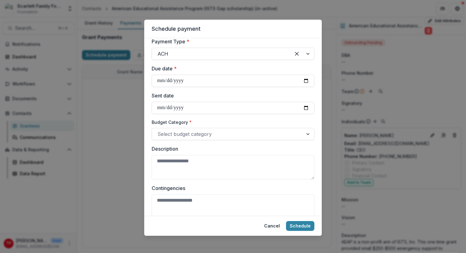
scroll to position [228, 0]
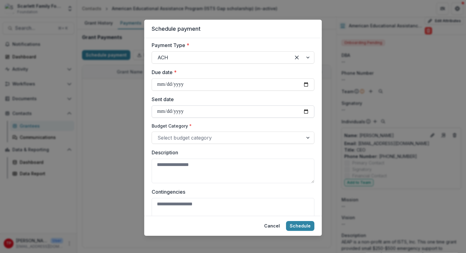
click at [304, 111] on input "Sent date" at bounding box center [233, 112] width 163 height 12
type input "**********"
click at [306, 136] on div at bounding box center [308, 138] width 11 height 12
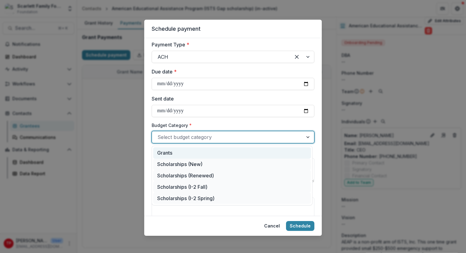
click at [193, 153] on div "Grants" at bounding box center [232, 153] width 158 height 11
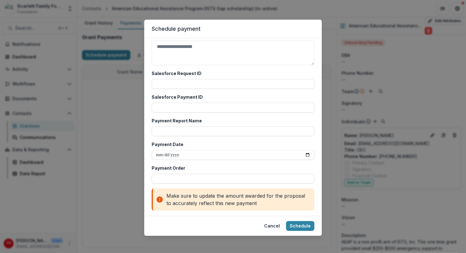
scroll to position [388, 0]
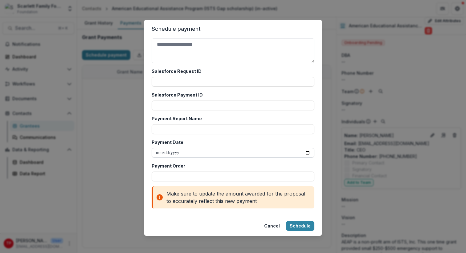
click at [306, 152] on input "Payment Date" at bounding box center [233, 153] width 163 height 10
type input "**********"
click at [301, 227] on button "Schedule" at bounding box center [300, 226] width 28 height 10
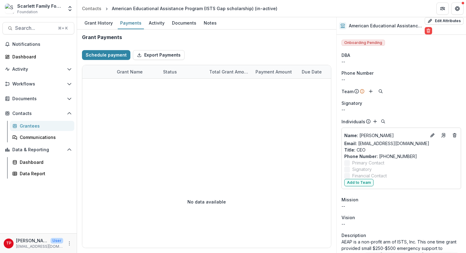
scroll to position [314, 0]
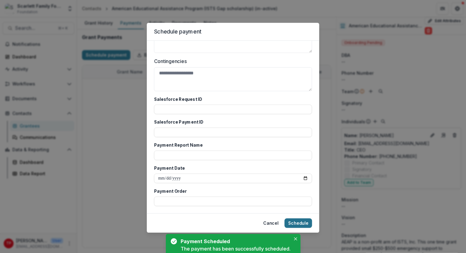
select select "****"
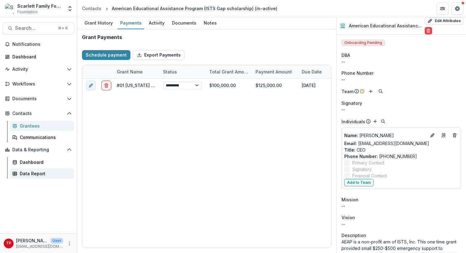
click at [30, 173] on div "Data Report" at bounding box center [45, 174] width 50 height 6
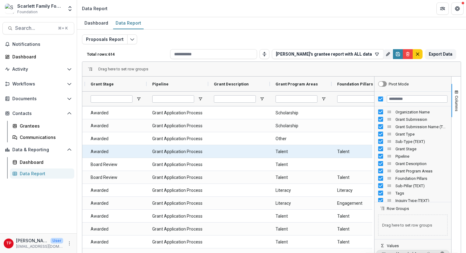
scroll to position [0, 346]
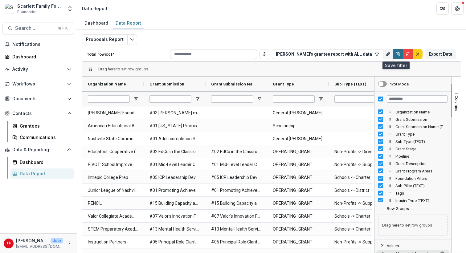
click at [395, 54] on icon "Save" at bounding box center [397, 54] width 5 height 5
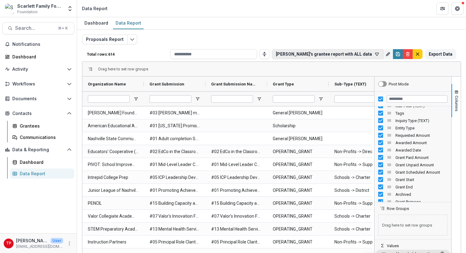
click at [349, 55] on button "[PERSON_NAME]'s grantee report with ALL data" at bounding box center [327, 54] width 111 height 10
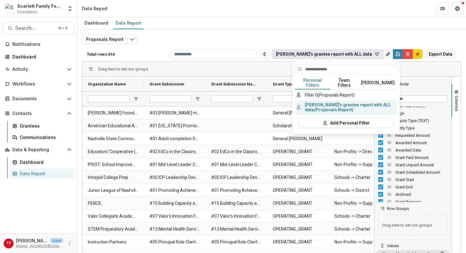
click at [340, 103] on button "Tom's grantee report with ALL data (Proposals Report)" at bounding box center [346, 108] width 102 height 14
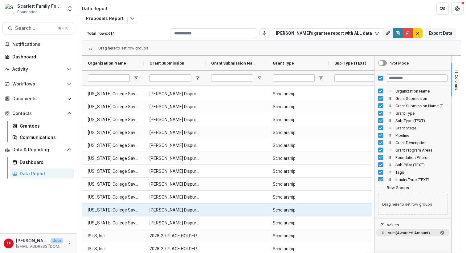
scroll to position [511, 0]
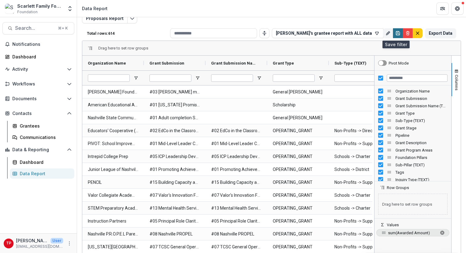
click at [397, 34] on icon "Save" at bounding box center [398, 35] width 2 height 2
click at [432, 31] on button "Export Data" at bounding box center [440, 33] width 31 height 10
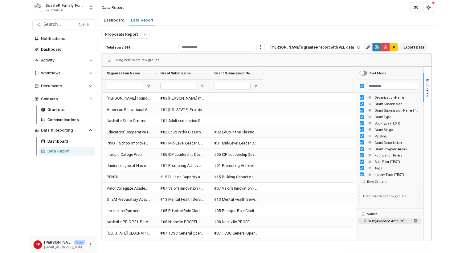
scroll to position [0, 0]
